Goal: Transaction & Acquisition: Book appointment/travel/reservation

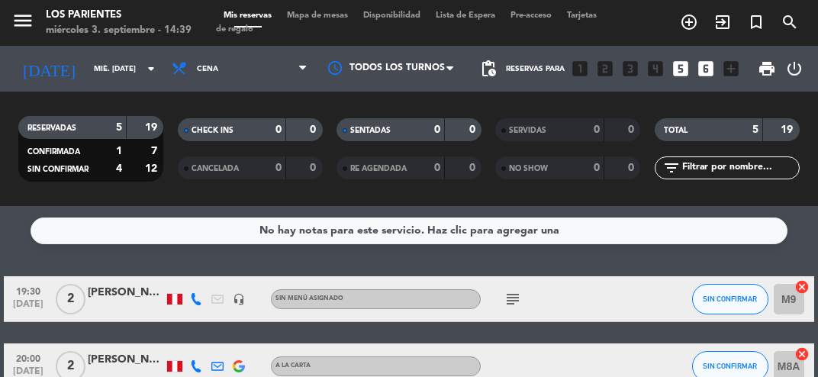
click at [339, 12] on span "Mapa de mesas" at bounding box center [317, 15] width 76 height 8
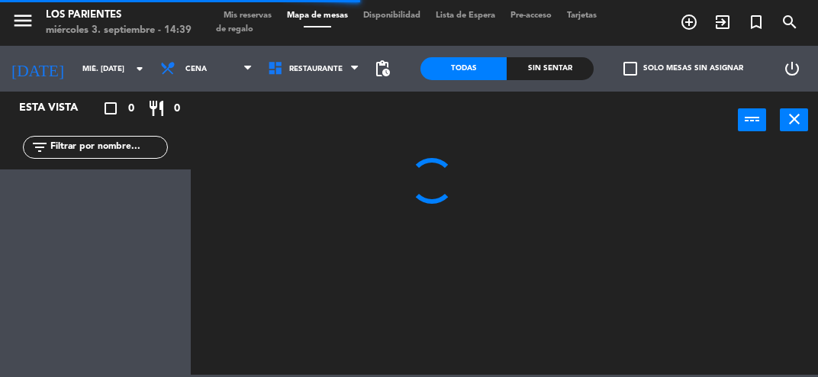
click at [259, 12] on span "Mis reservas" at bounding box center [247, 15] width 63 height 8
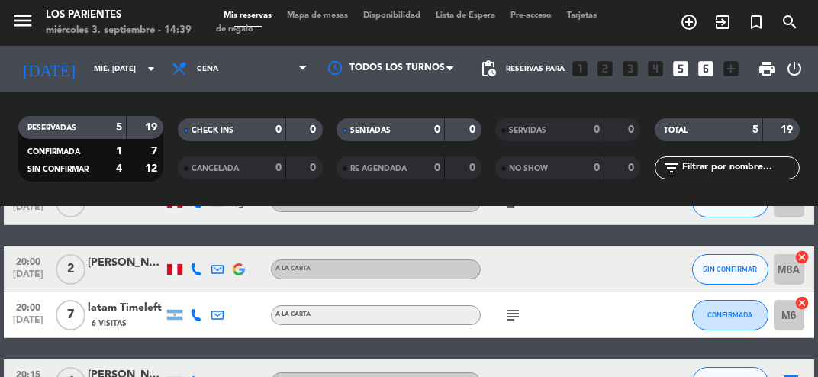
scroll to position [95, 0]
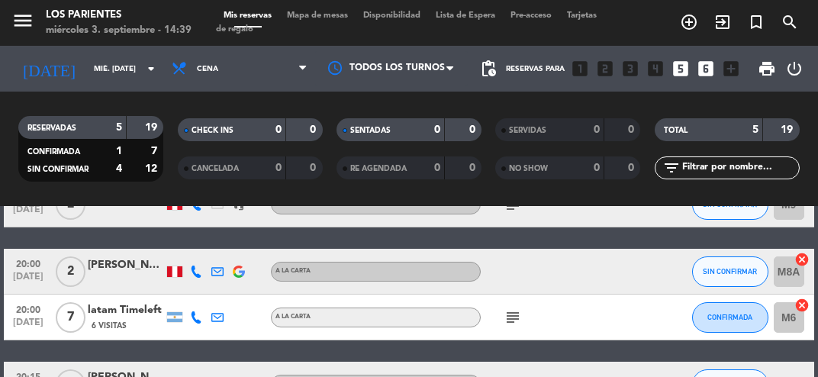
click at [610, 72] on icon "looks_two" at bounding box center [605, 69] width 20 height 20
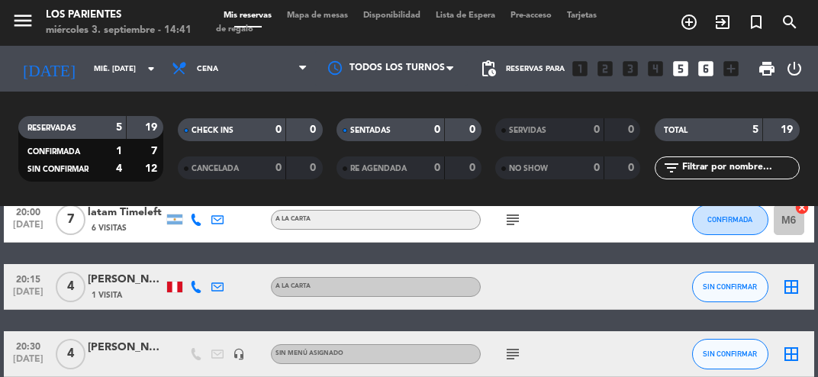
scroll to position [195, 0]
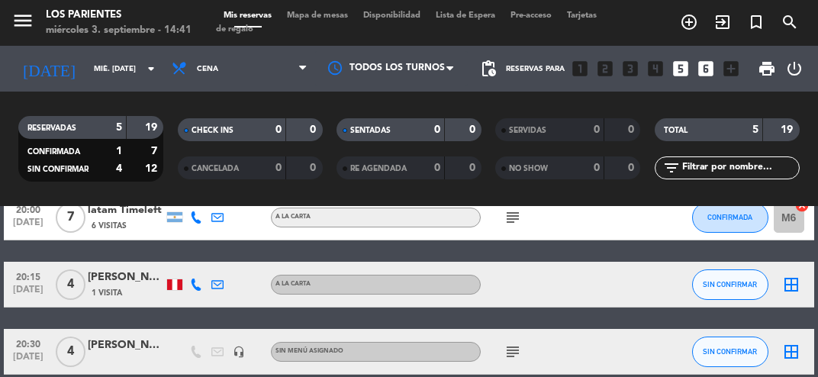
click at [682, 75] on icon "looks_5" at bounding box center [681, 69] width 20 height 20
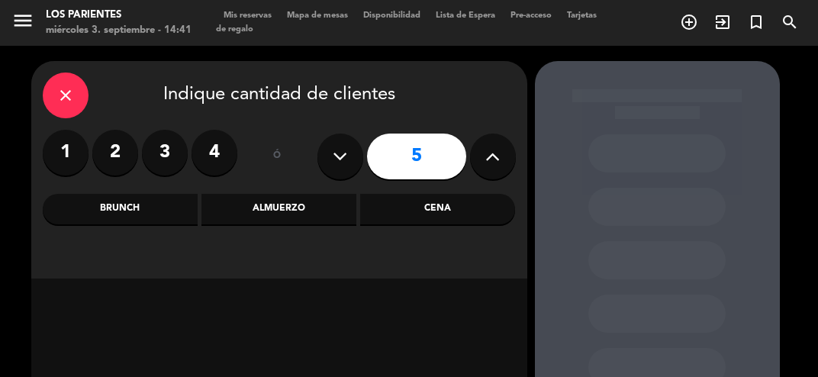
click at [126, 156] on label "2" at bounding box center [115, 153] width 46 height 46
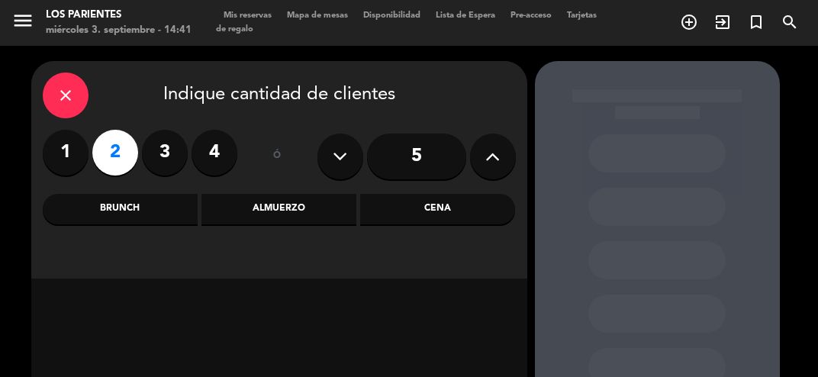
click at [463, 218] on div "Cena" at bounding box center [437, 209] width 155 height 31
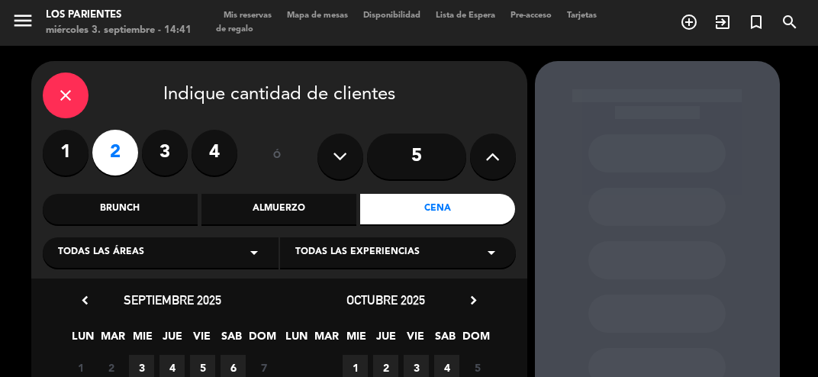
click at [140, 357] on span "3" at bounding box center [141, 367] width 25 height 25
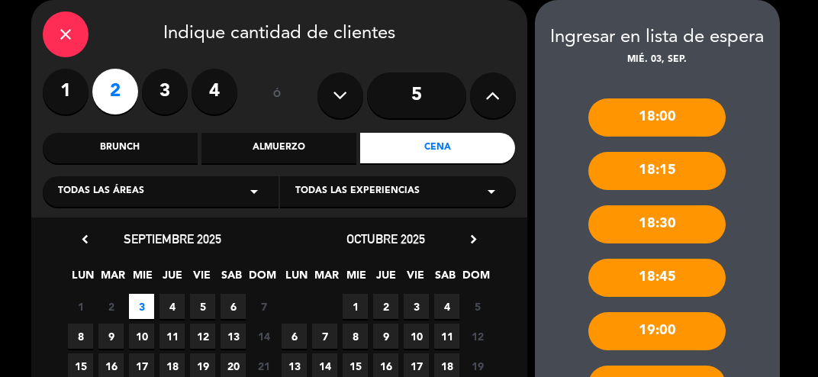
scroll to position [697, 0]
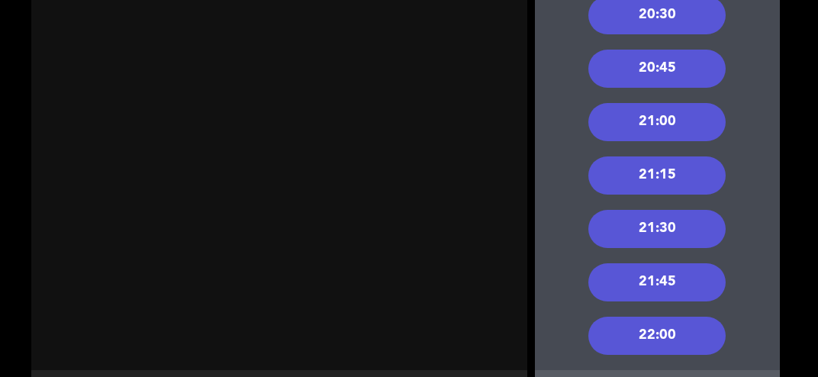
scroll to position [617, 0]
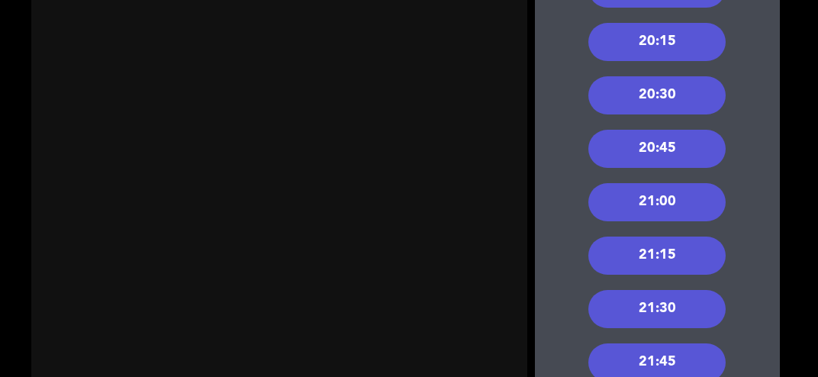
click at [677, 107] on div "20:30" at bounding box center [656, 95] width 137 height 38
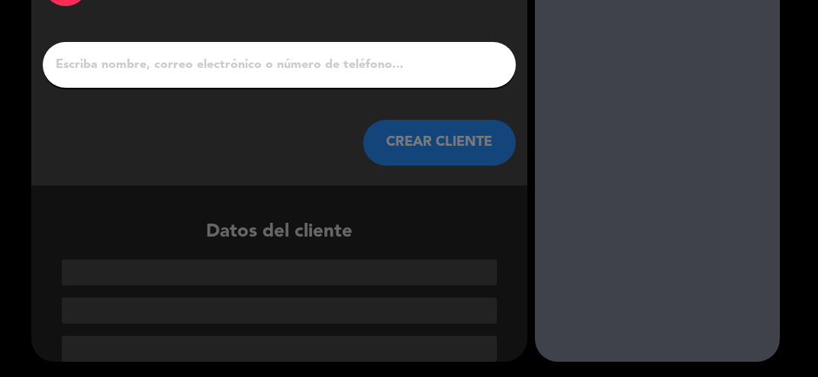
scroll to position [43, 0]
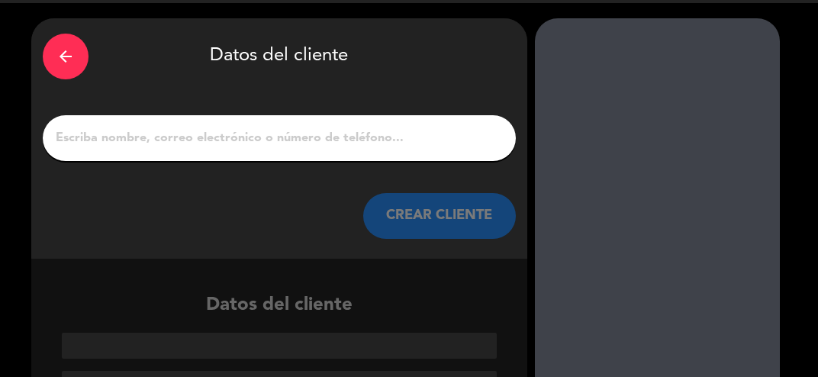
click at [361, 133] on input "1" at bounding box center [279, 137] width 450 height 21
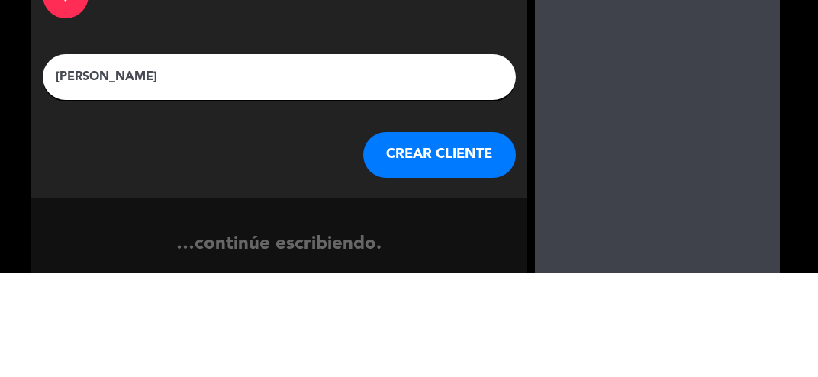
type input "[PERSON_NAME]"
click at [558, 134] on div at bounding box center [657, 251] width 245 height 381
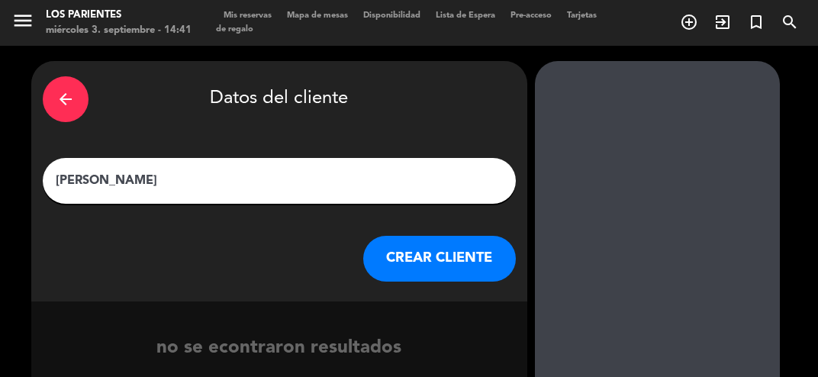
scroll to position [7, 0]
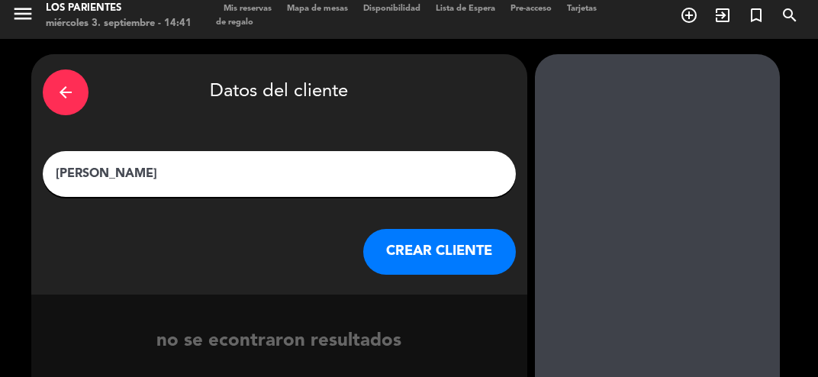
click at [427, 252] on button "CREAR CLIENTE" at bounding box center [439, 252] width 153 height 46
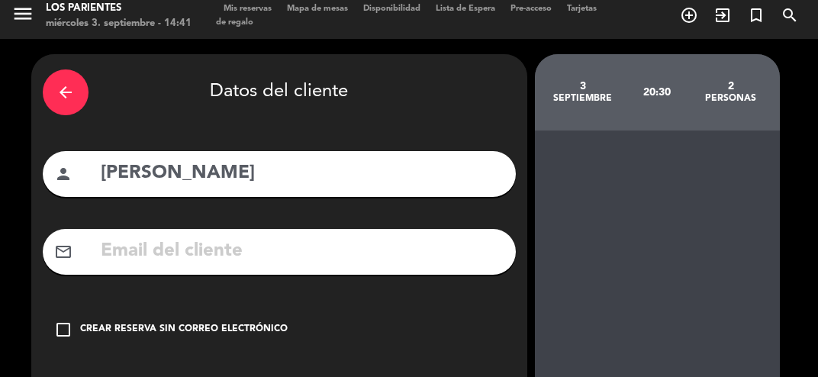
click at [165, 323] on div "Crear reserva sin correo electrónico" at bounding box center [183, 329] width 207 height 15
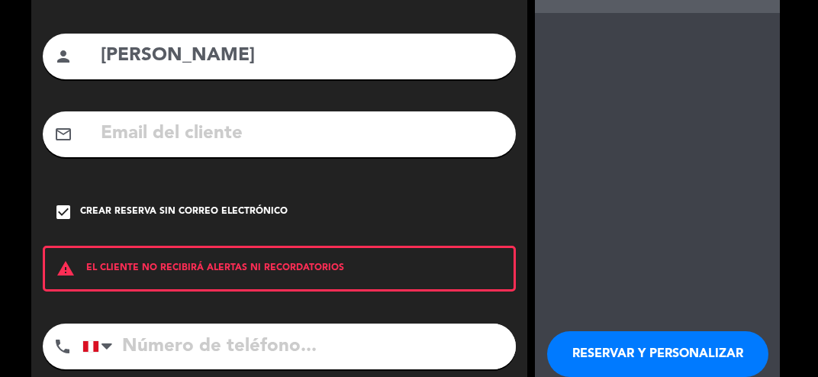
scroll to position [136, 0]
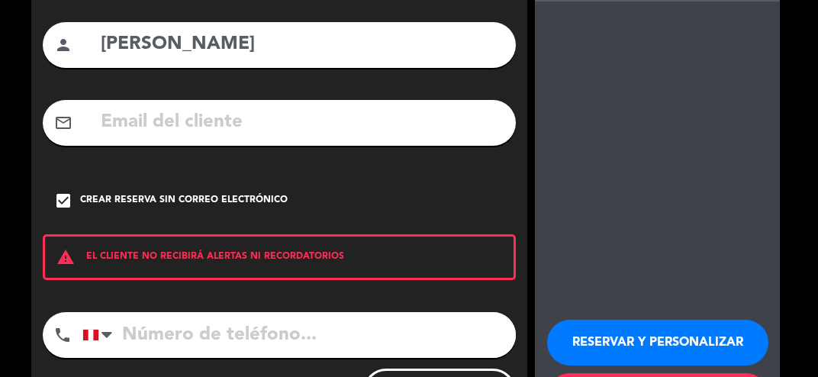
click at [706, 339] on button "RESERVAR Y PERSONALIZAR" at bounding box center [657, 343] width 221 height 46
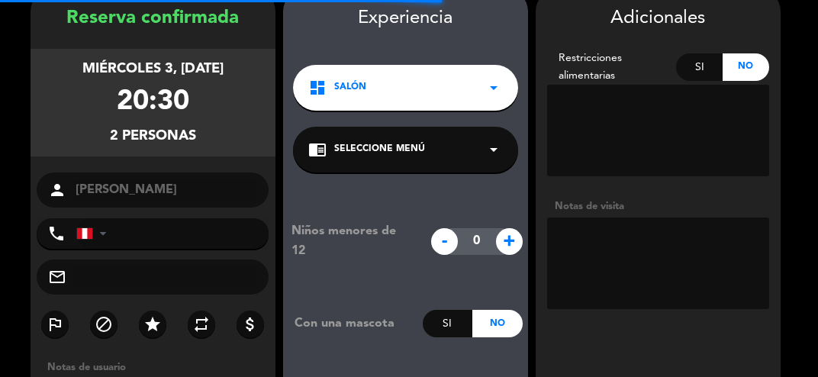
scroll to position [61, 0]
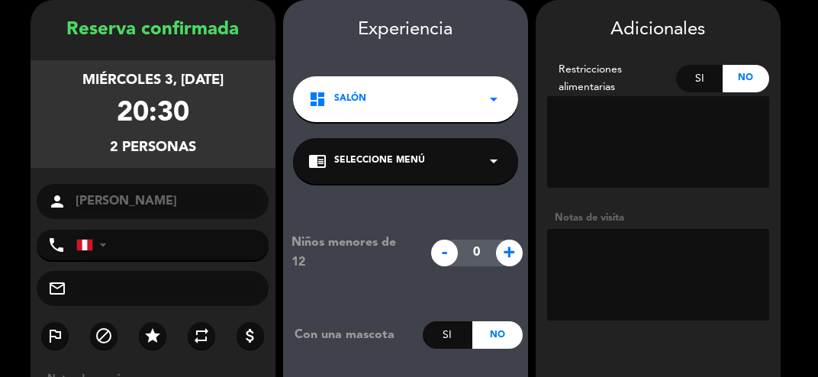
click at [666, 259] on textarea at bounding box center [658, 275] width 222 height 92
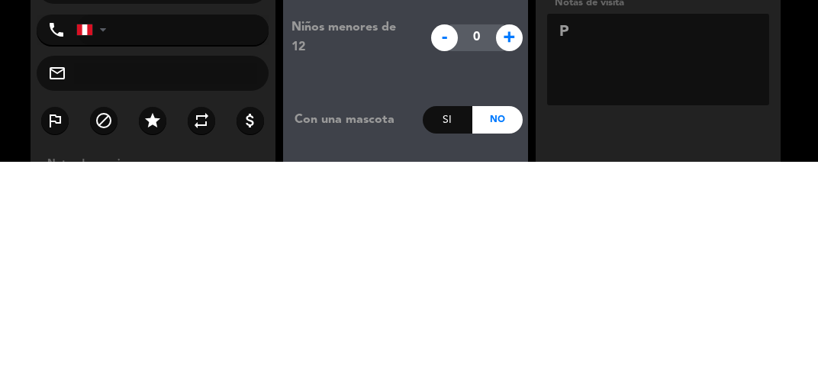
type textarea "Pr"
type textarea "PR 250"
click at [796, 290] on booking-confirmed "Reserva confirmada miércoles 3, [DATE] 20:30 2 personas person [PERSON_NAME] ph…" at bounding box center [408, 267] width 787 height 534
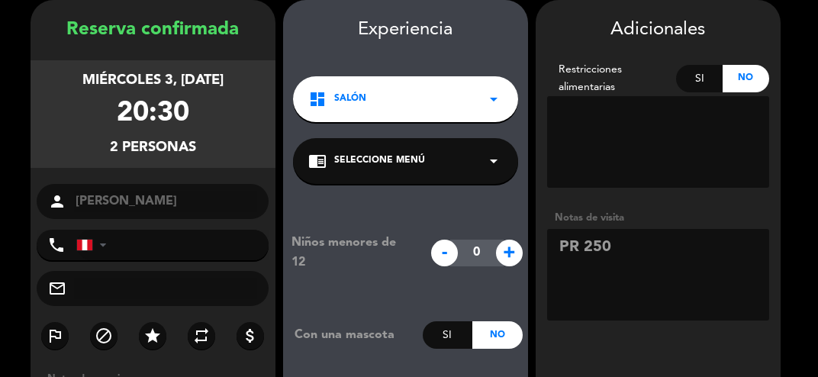
scroll to position [162, 0]
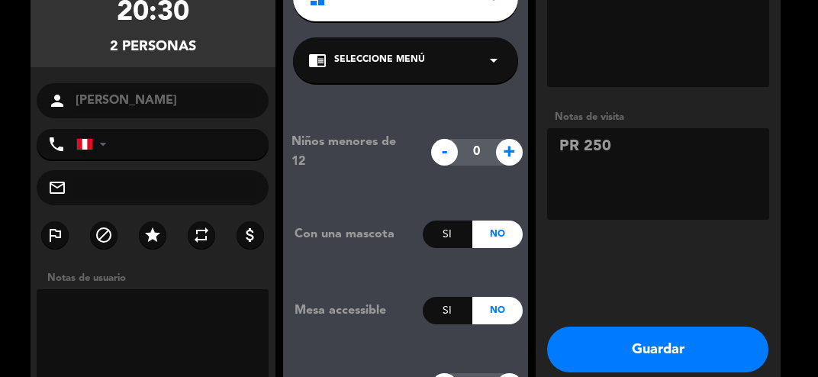
click at [691, 353] on button "Guardar" at bounding box center [657, 349] width 221 height 46
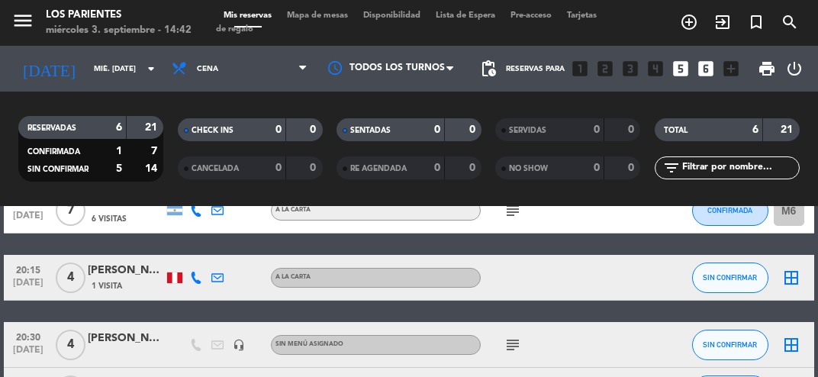
scroll to position [240, 0]
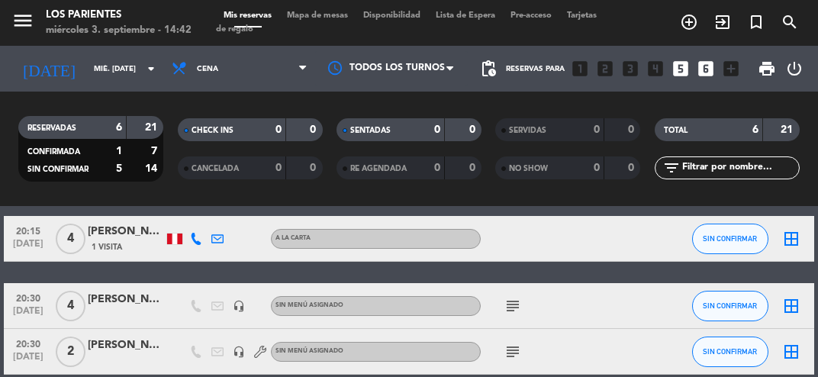
click at [44, 352] on span "[DATE]" at bounding box center [28, 361] width 38 height 18
click at [183, 376] on div "No hay notas para este servicio. Haz clic para agregar una 19:30 [DATE] 2 [PERS…" at bounding box center [409, 291] width 818 height 171
click at [146, 339] on div "[PERSON_NAME]" at bounding box center [126, 345] width 76 height 18
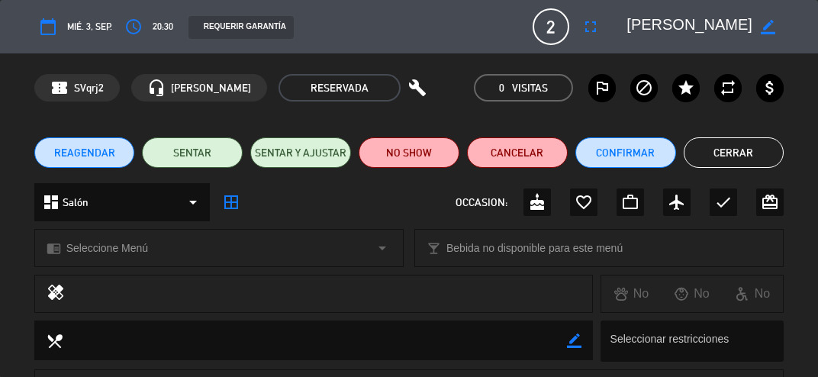
click at [102, 26] on span "mié. 3, sep." at bounding box center [89, 26] width 45 height 15
